Goal: Information Seeking & Learning: Learn about a topic

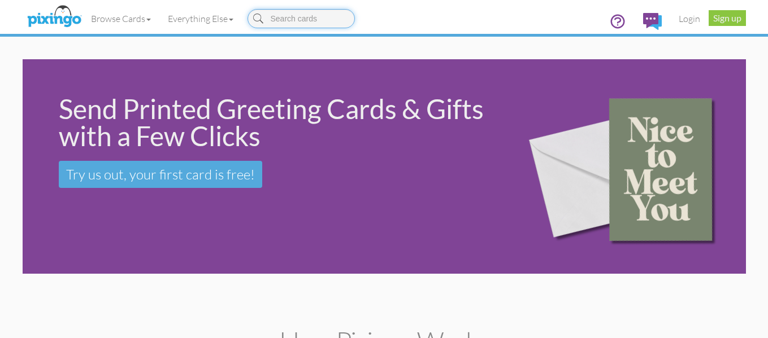
drag, startPoint x: 768, startPoint y: 29, endPoint x: 766, endPoint y: 54, distance: 25.5
click at [766, 54] on html "Toggle navigation Visit Pixingo Mobile Browse Cards Business Accounting Automot…" at bounding box center [384, 169] width 768 height 338
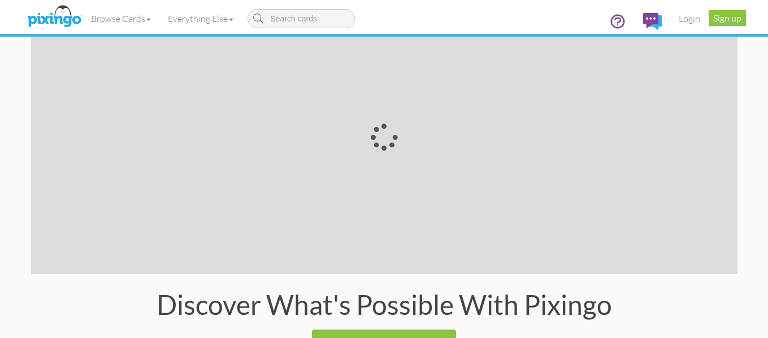
scroll to position [2340, 0]
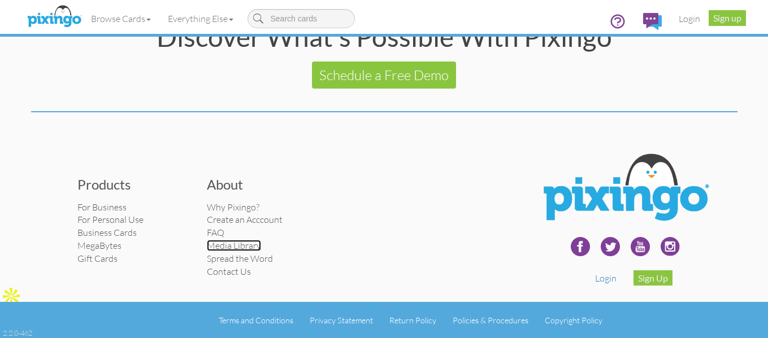
click at [229, 245] on link "Media Library" at bounding box center [234, 245] width 54 height 11
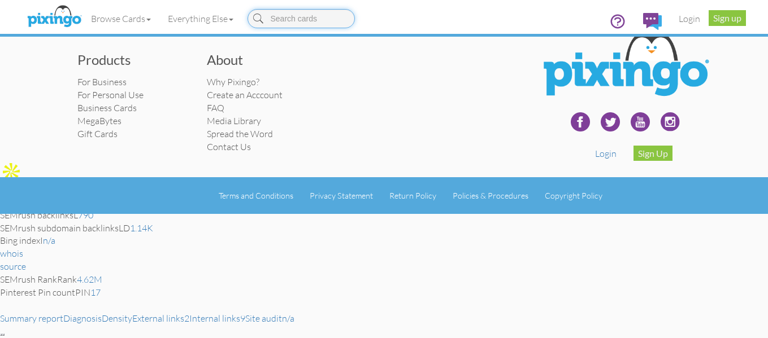
scroll to position [23, 0]
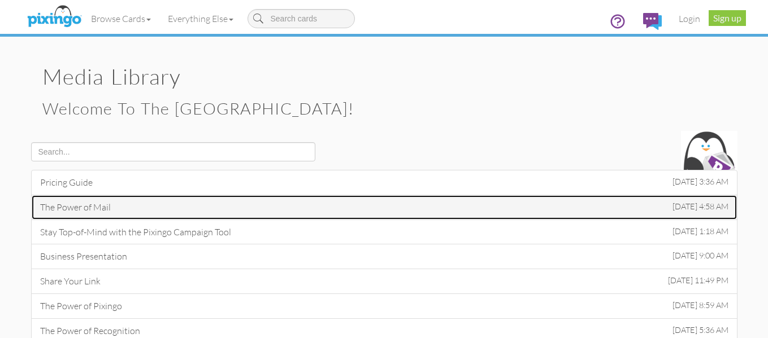
click at [145, 206] on link "The Power of Mail [DATE] 4:58 AM" at bounding box center [384, 207] width 706 height 25
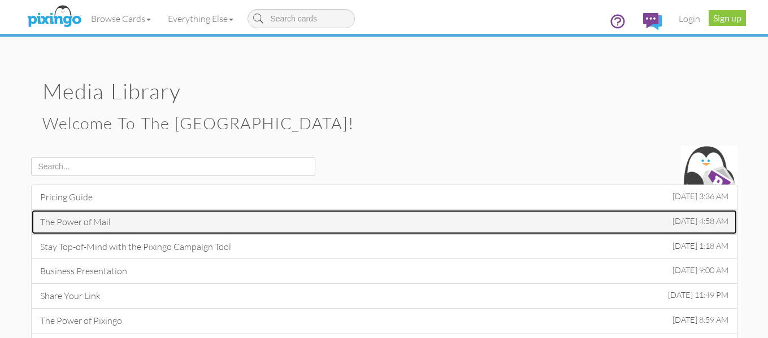
scroll to position [0, 0]
